Goal: Task Accomplishment & Management: Manage account settings

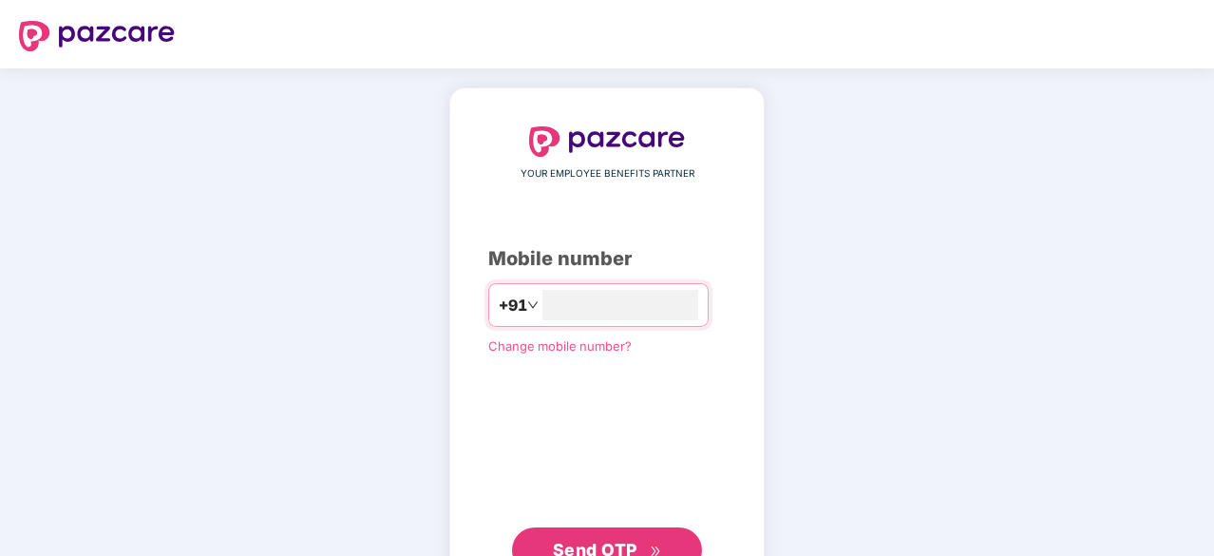
type input "**********"
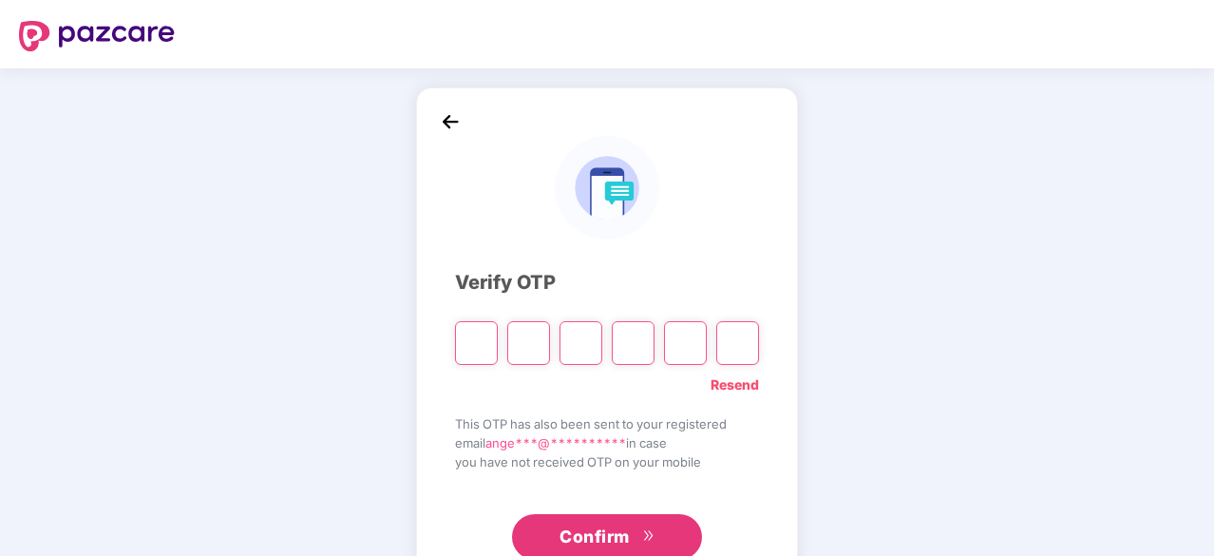
click at [476, 334] on input "Please enter verification code. Digit 1" at bounding box center [476, 343] width 43 height 44
paste input "*"
type input "*"
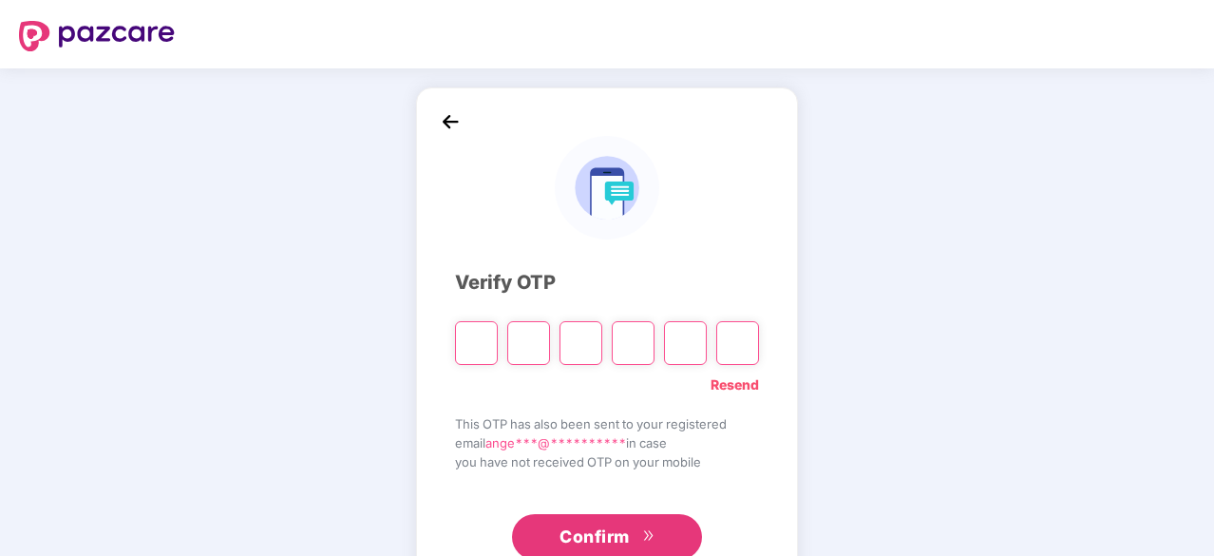
type input "*"
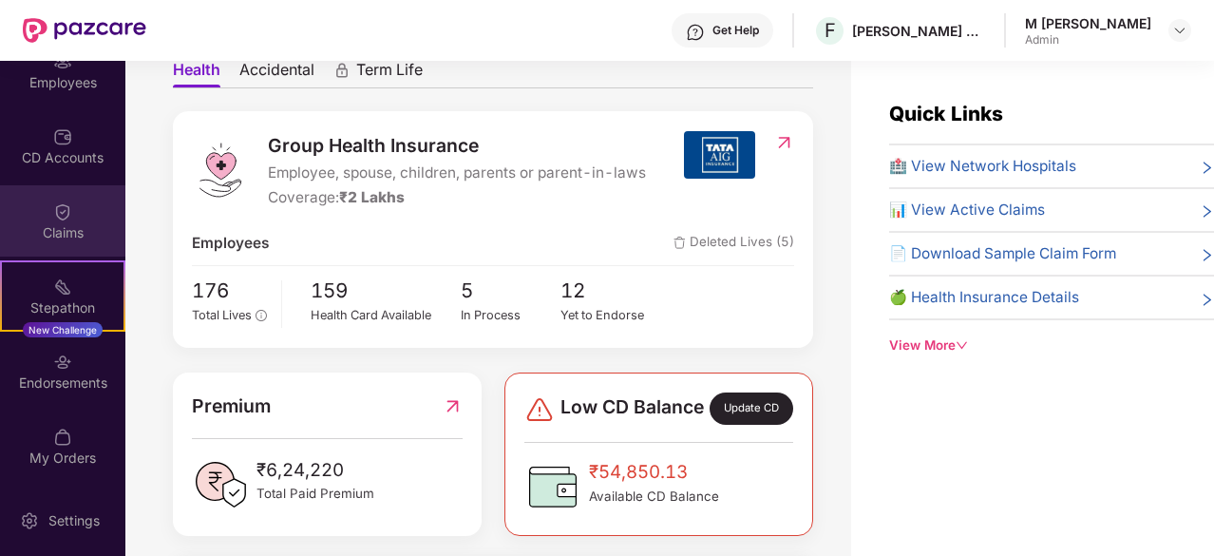
scroll to position [132, 0]
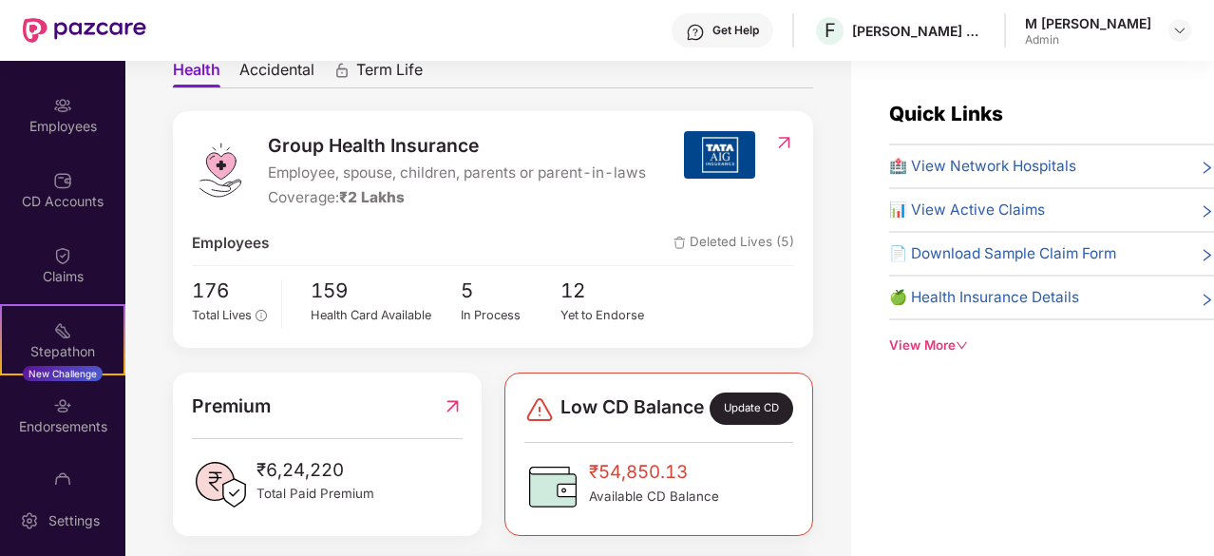
click at [931, 168] on span "🏥 View Network Hospitals" at bounding box center [982, 166] width 187 height 23
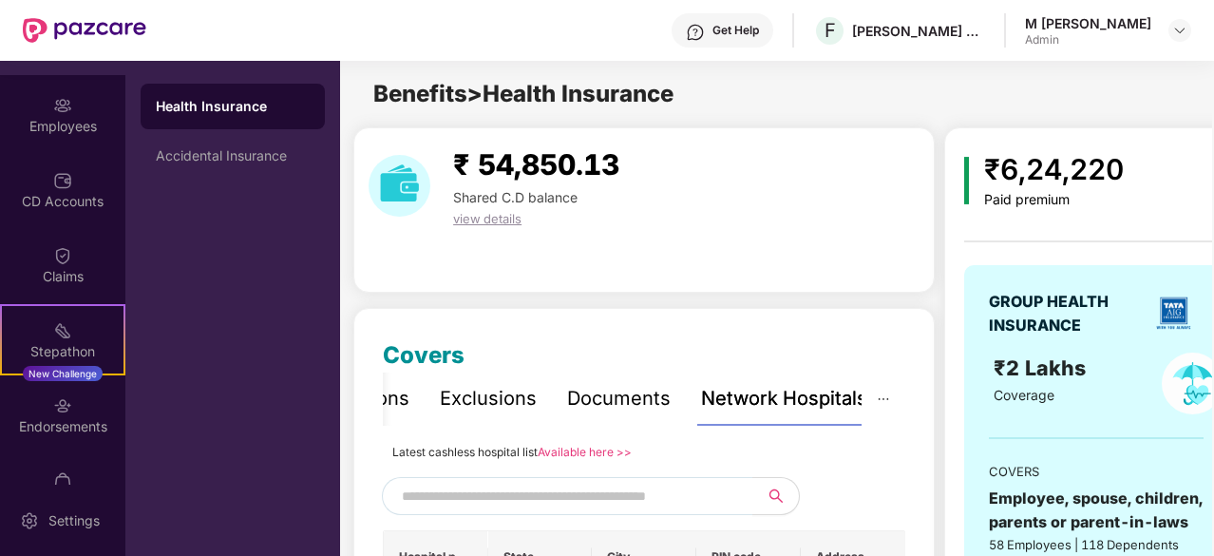
scroll to position [0, 0]
click at [579, 508] on input "text" at bounding box center [564, 495] width 325 height 28
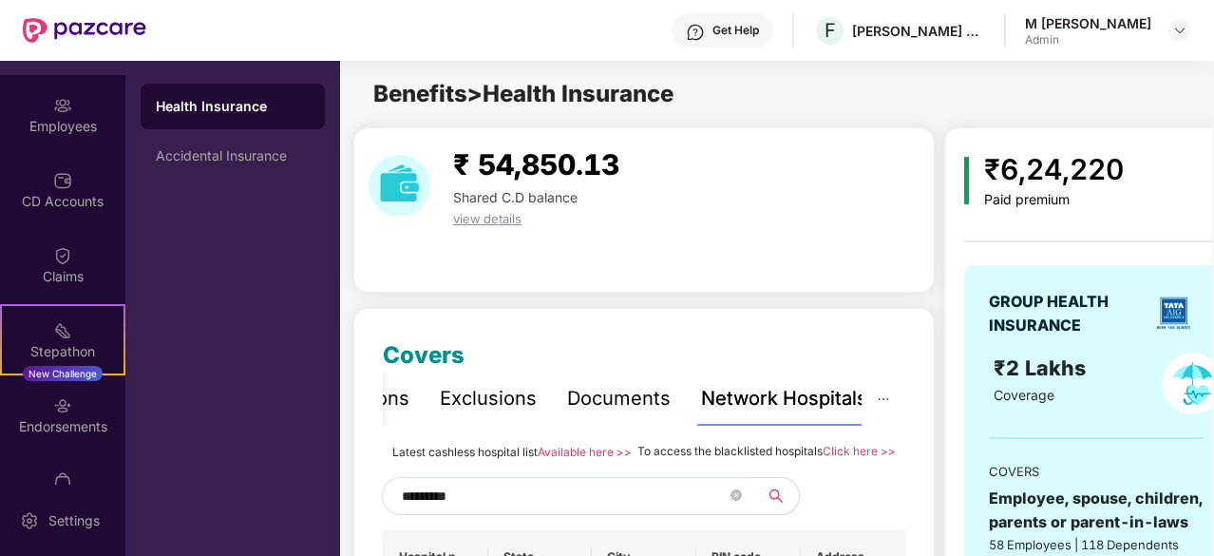
type input "*********"
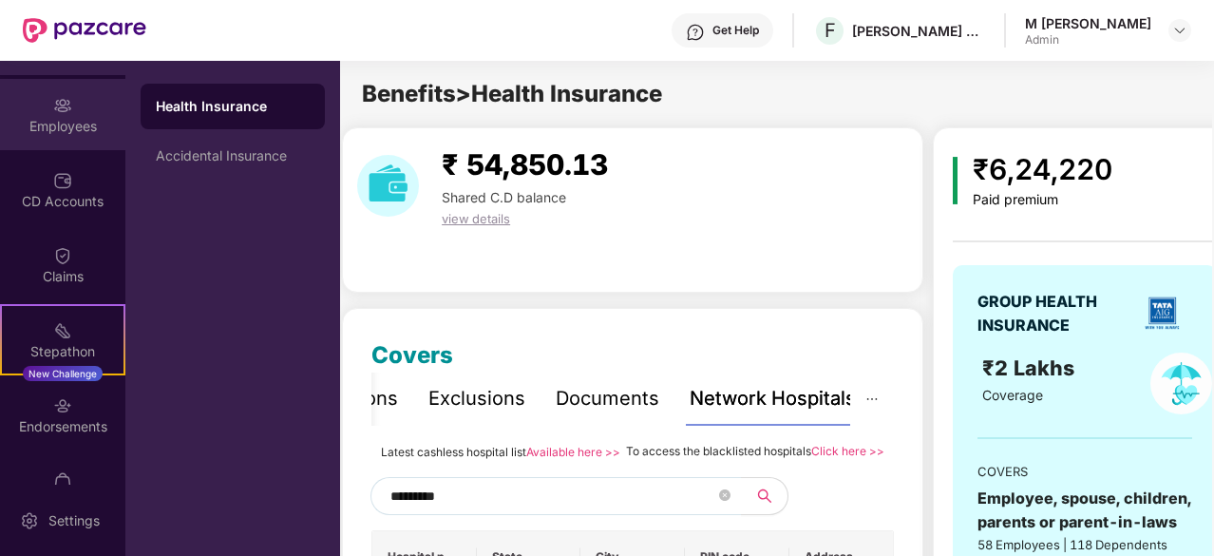
click at [112, 134] on div "Employees" at bounding box center [62, 126] width 125 height 19
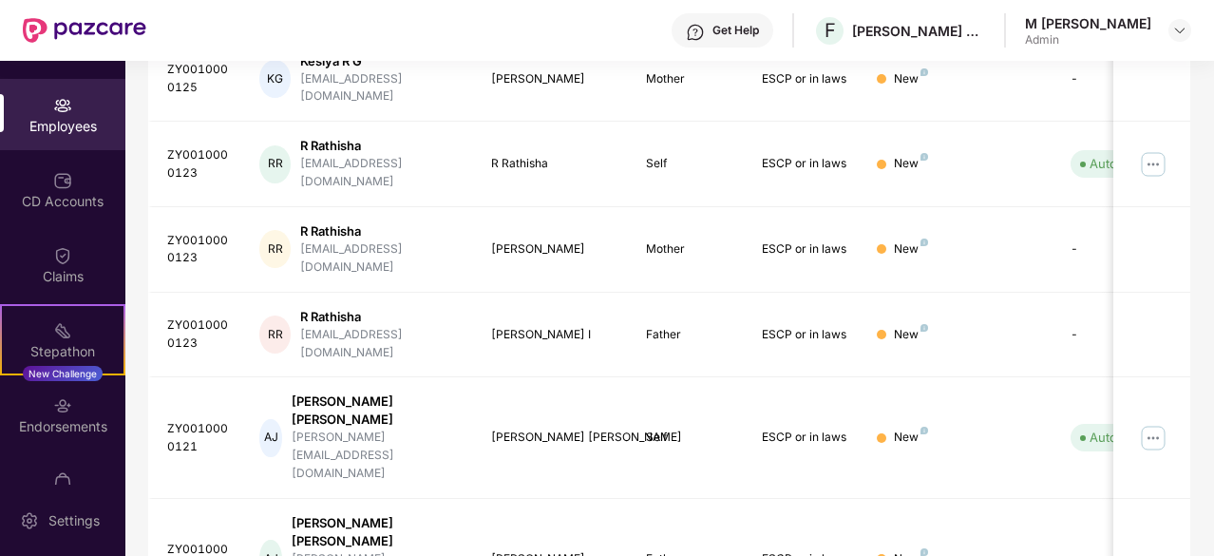
scroll to position [607, 0]
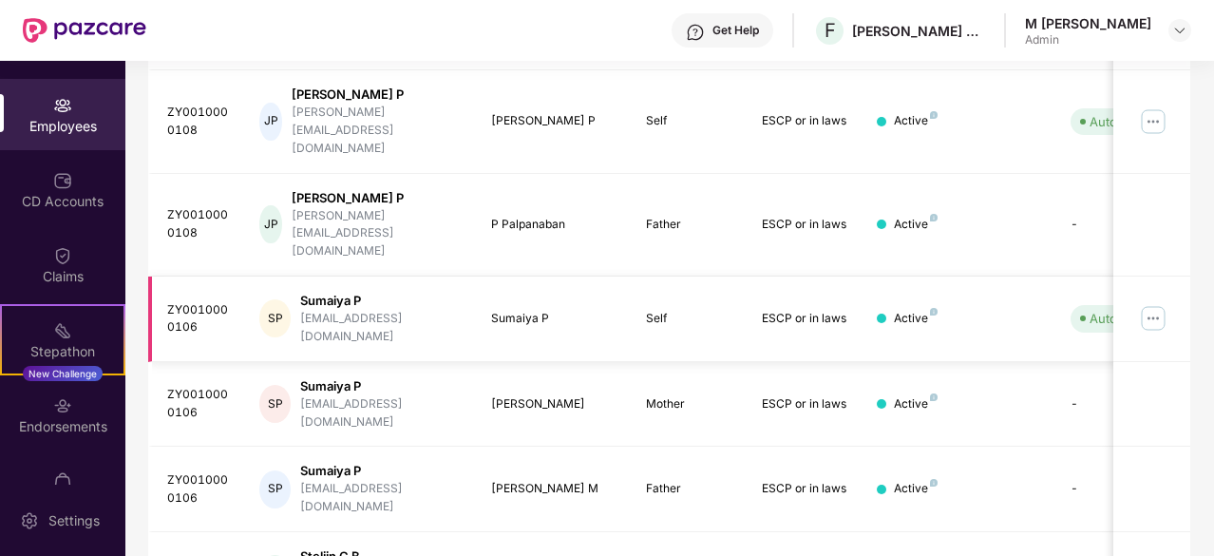
scroll to position [536, 0]
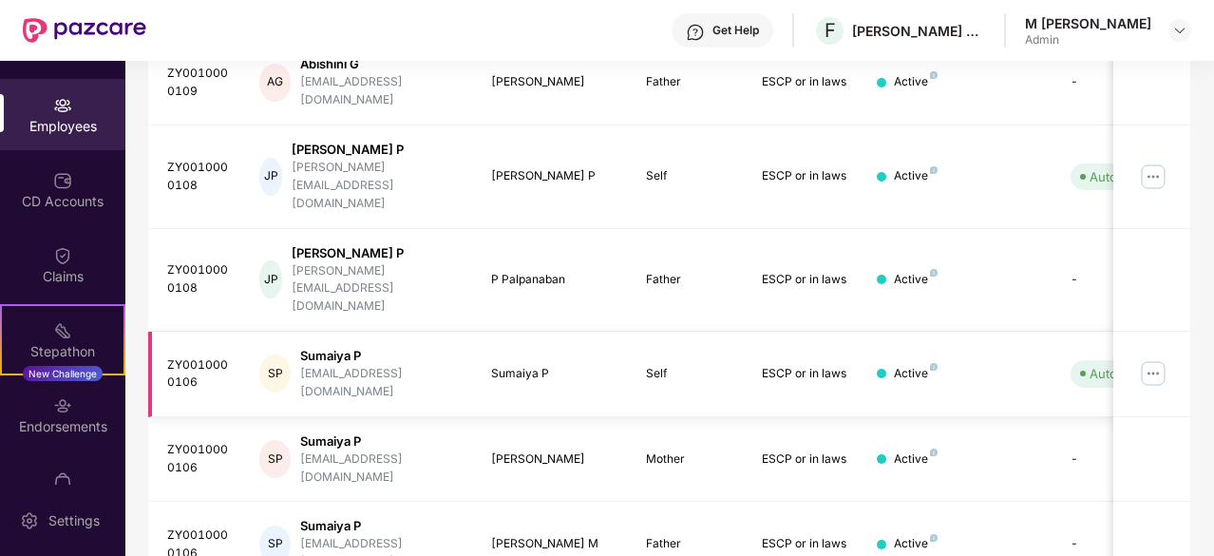
click at [1161, 358] on img at bounding box center [1153, 373] width 30 height 30
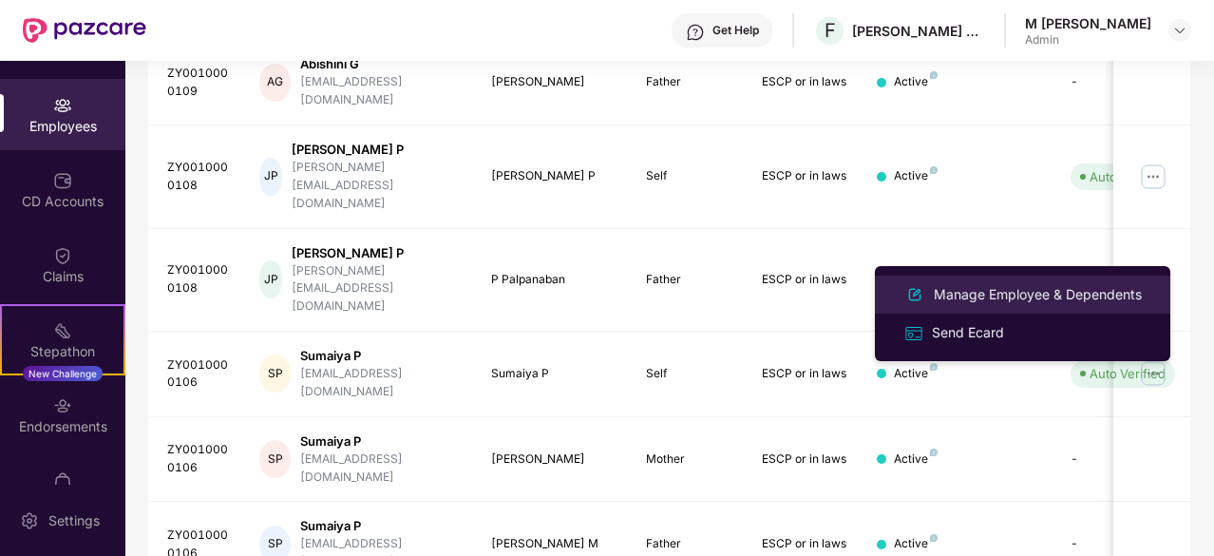
click at [1004, 298] on div "Manage Employee & Dependents" at bounding box center [1038, 294] width 216 height 21
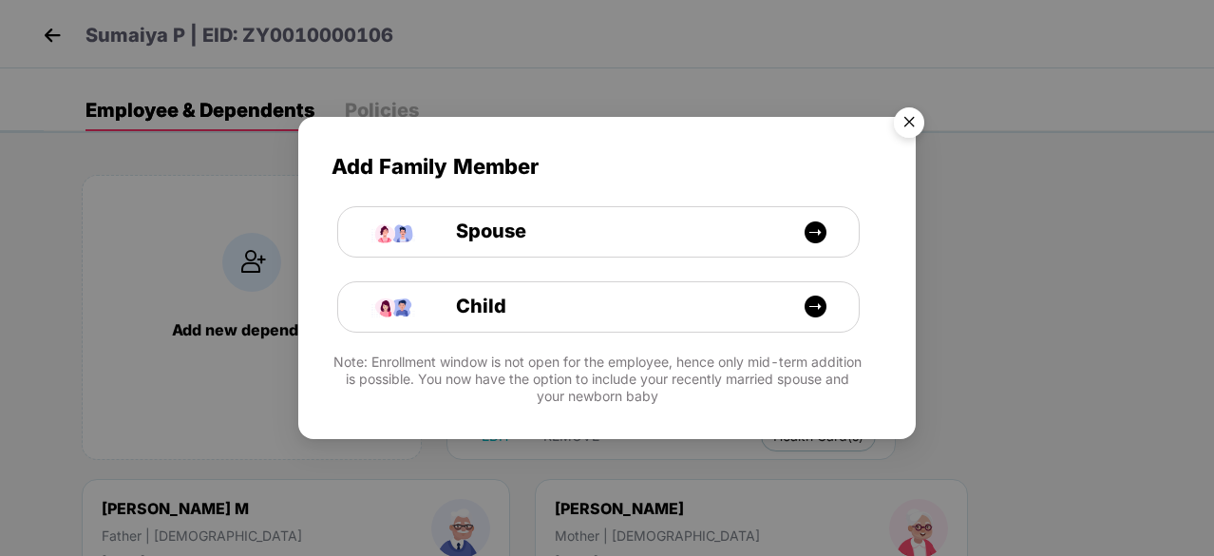
click at [912, 117] on img "Close" at bounding box center [908, 125] width 53 height 53
